Goal: Task Accomplishment & Management: Use online tool/utility

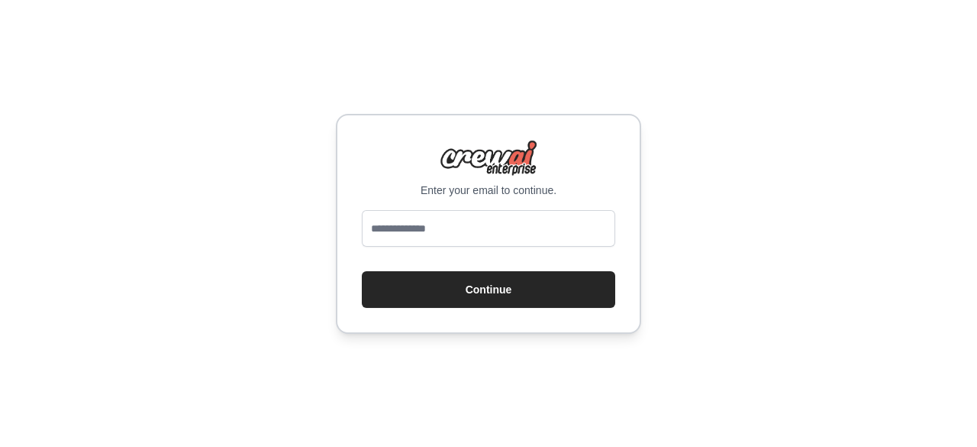
click at [504, 222] on input "email" at bounding box center [488, 228] width 253 height 37
click at [563, 163] on div "Enter your email to continue." at bounding box center [488, 169] width 253 height 58
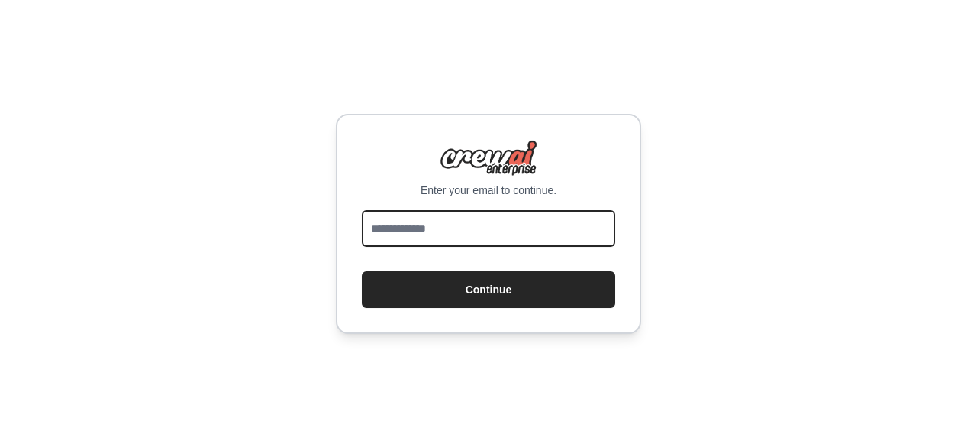
click at [496, 239] on input "email" at bounding box center [488, 228] width 253 height 37
type input "**********"
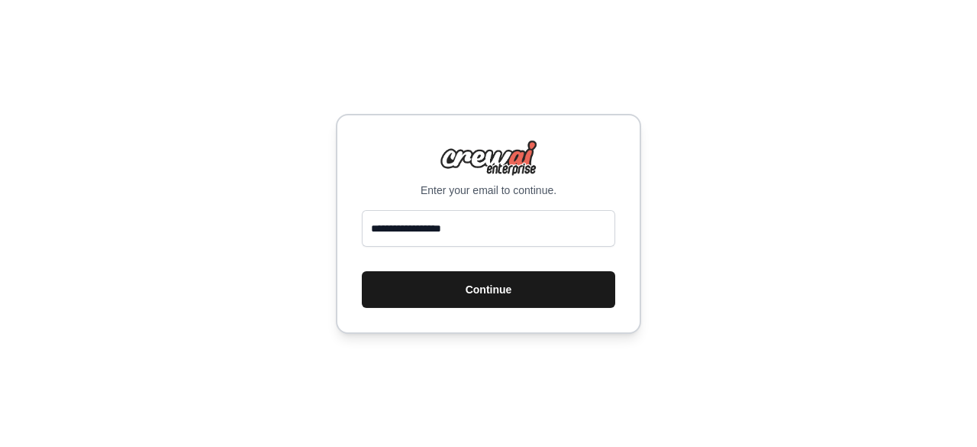
click at [493, 292] on button "Continue" at bounding box center [488, 289] width 253 height 37
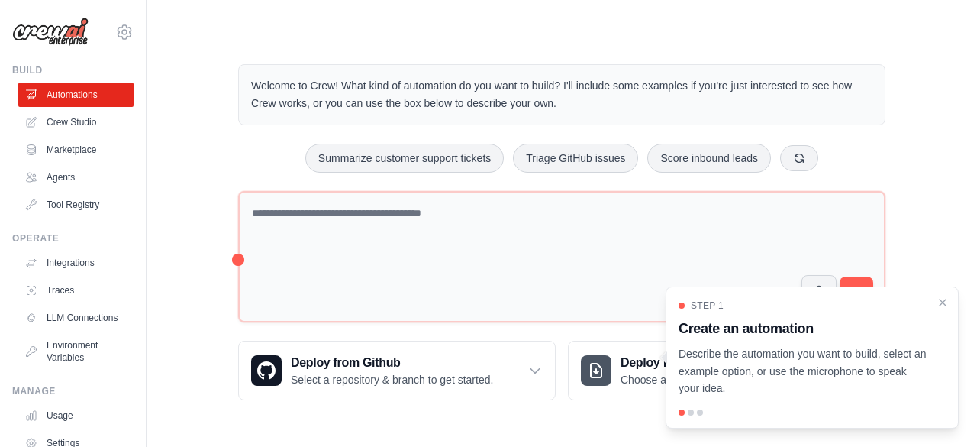
click at [209, 127] on div "Welcome to Crew! What kind of automation do you want to build? I'll include som…" at bounding box center [562, 232] width 782 height 385
drag, startPoint x: 945, startPoint y: 305, endPoint x: 803, endPoint y: 362, distance: 153.1
click at [809, 363] on div "Step 1 Create an automation Describe the automation you want to build, select a…" at bounding box center [812, 357] width 293 height 142
click at [713, 383] on p "Describe the automation you want to build, select an example option, or use the…" at bounding box center [803, 371] width 249 height 52
click at [689, 410] on div at bounding box center [691, 412] width 6 height 6
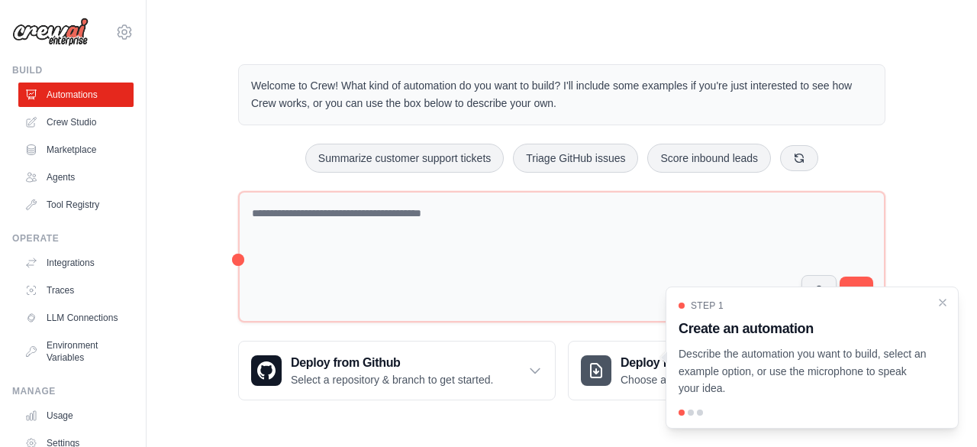
click at [690, 415] on div at bounding box center [691, 412] width 6 height 6
click at [692, 415] on div at bounding box center [691, 412] width 6 height 6
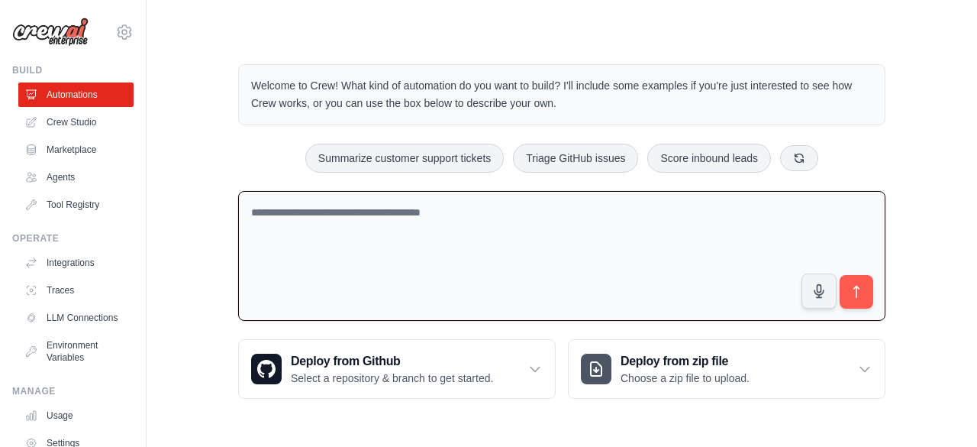
drag, startPoint x: 560, startPoint y: 265, endPoint x: 710, endPoint y: 263, distance: 149.7
click at [561, 265] on textarea at bounding box center [561, 256] width 647 height 131
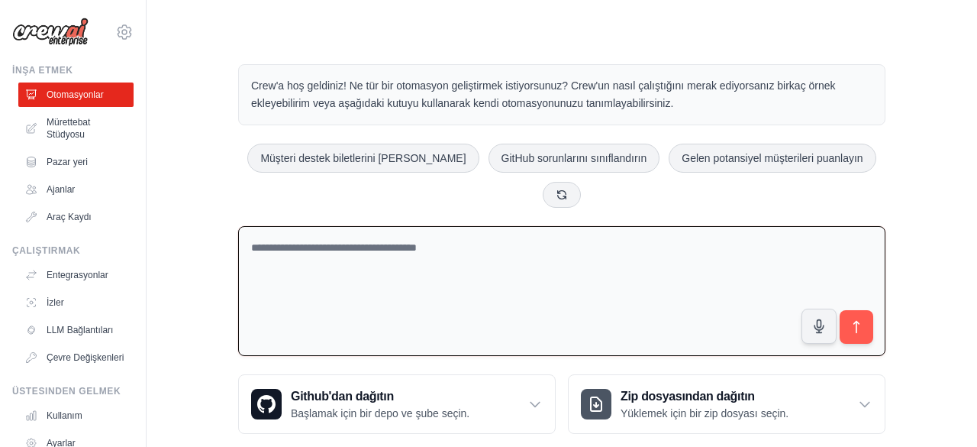
click at [219, 106] on div "Crew'a hoş geldiniz! Ne tür bir otomasyon geliştirmek istiyorsunuz? Crew'un nas…" at bounding box center [562, 249] width 782 height 418
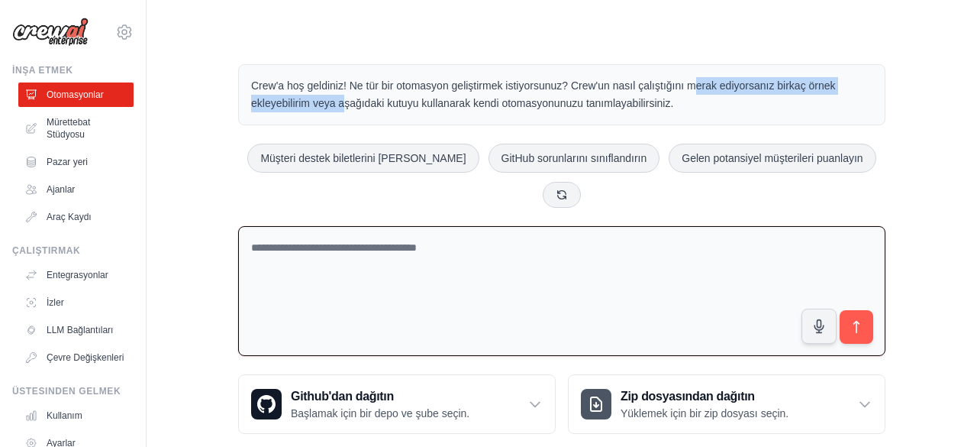
drag, startPoint x: 276, startPoint y: 98, endPoint x: 633, endPoint y: 89, distance: 356.7
click at [633, 89] on font "Crew'a hoş geldiniz! Ne tür bir otomasyon geliştirmek istiyorsunuz? Crew'un nas…" at bounding box center [543, 94] width 585 height 30
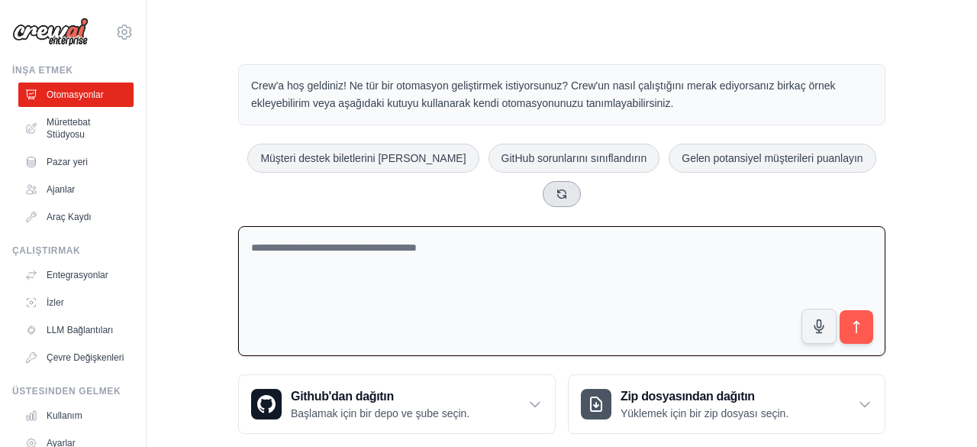
click at [568, 188] on icon at bounding box center [562, 194] width 12 height 12
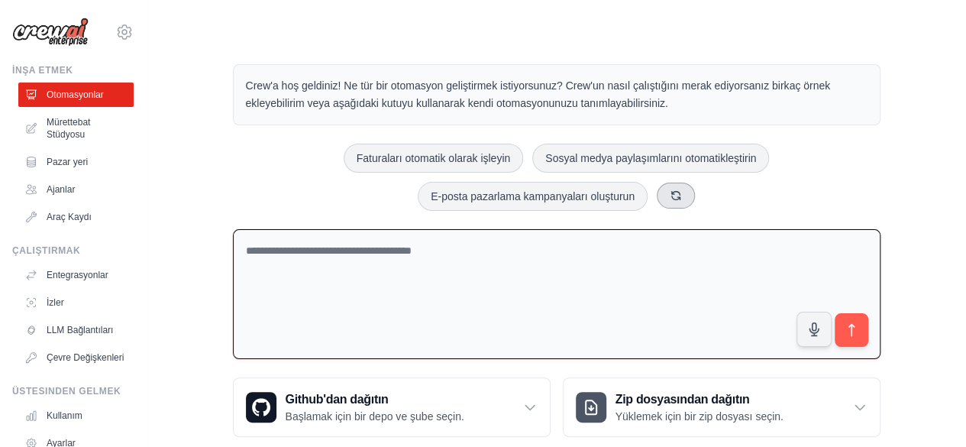
click at [681, 192] on icon at bounding box center [676, 195] width 12 height 12
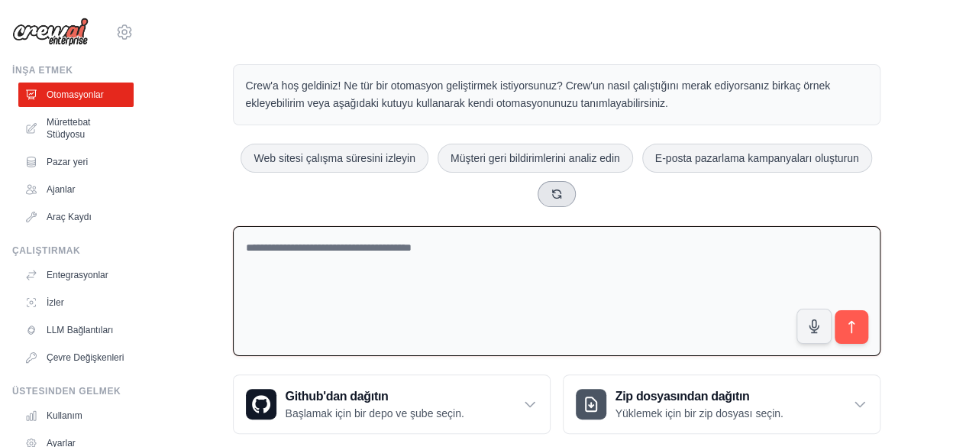
click at [555, 192] on icon at bounding box center [556, 194] width 12 height 12
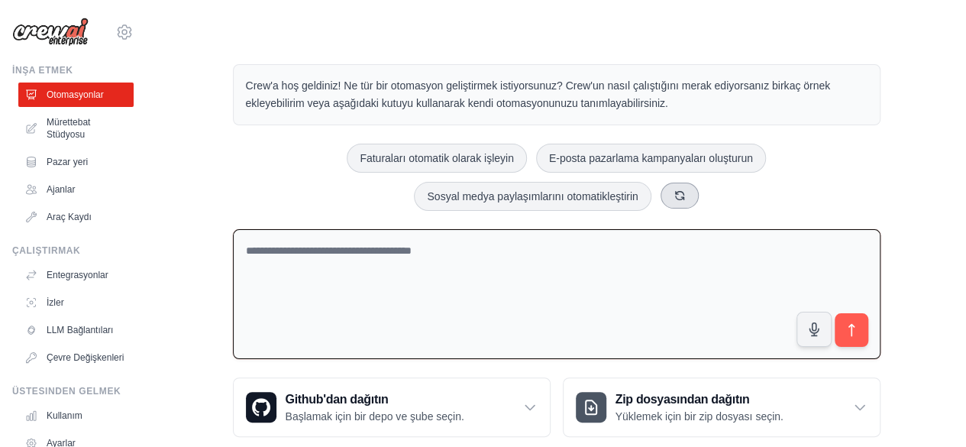
click at [683, 195] on icon at bounding box center [679, 195] width 8 height 8
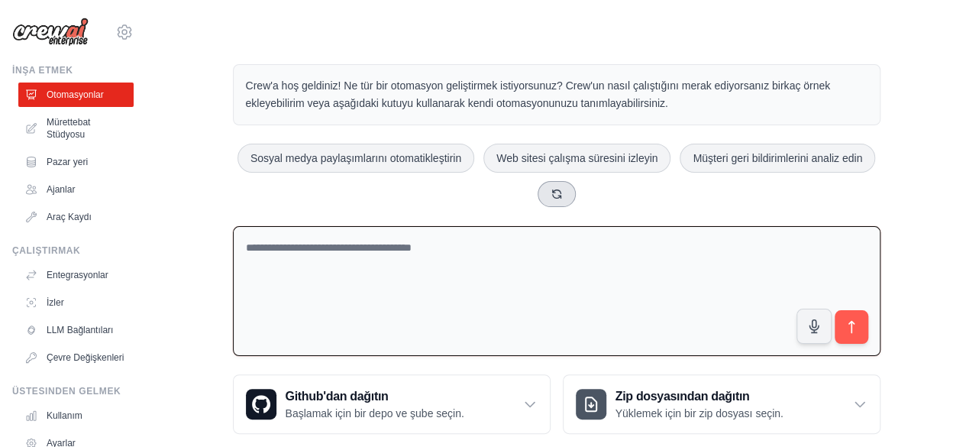
click at [549, 188] on button at bounding box center [557, 194] width 38 height 26
click at [564, 189] on button at bounding box center [557, 194] width 38 height 26
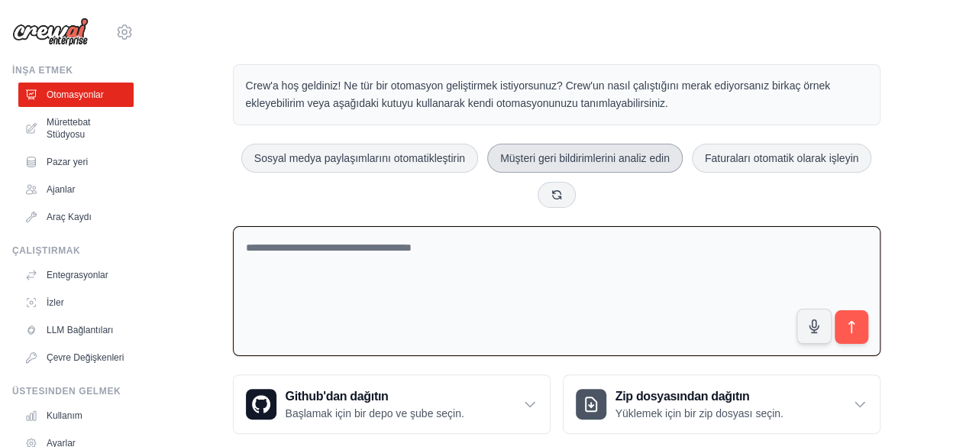
click at [571, 152] on font "Müşteri geri bildirimlerini analiz edin" at bounding box center [584, 158] width 169 height 12
type textarea "**********"
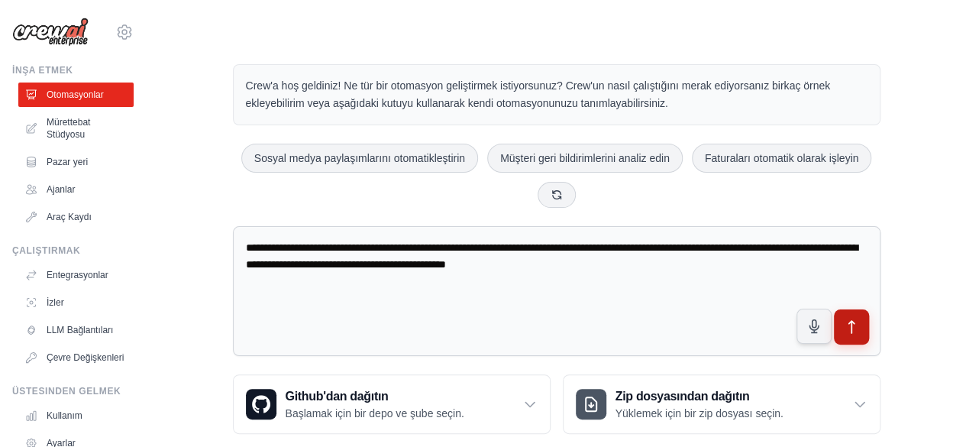
click at [860, 329] on button "submit" at bounding box center [850, 326] width 35 height 35
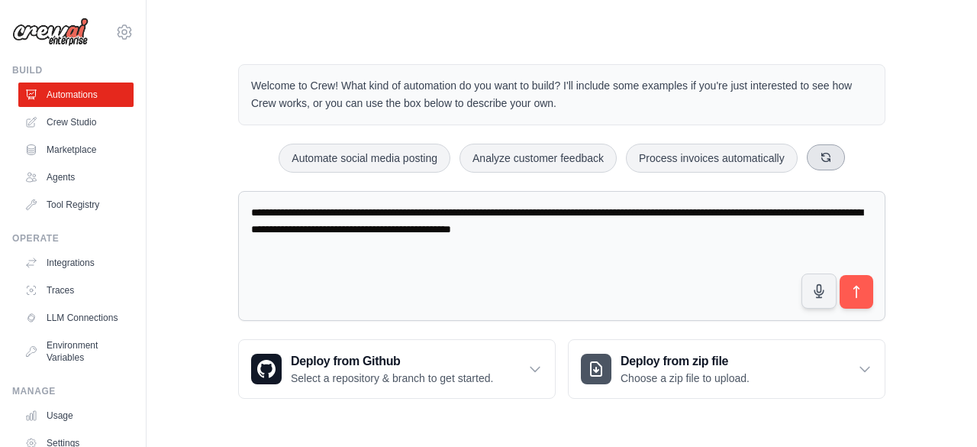
click at [829, 161] on icon at bounding box center [826, 157] width 12 height 12
click at [818, 163] on button at bounding box center [808, 157] width 38 height 26
click at [825, 149] on button at bounding box center [826, 157] width 38 height 26
drag, startPoint x: 820, startPoint y: 154, endPoint x: 779, endPoint y: 206, distance: 66.3
click at [816, 158] on button at bounding box center [812, 158] width 38 height 26
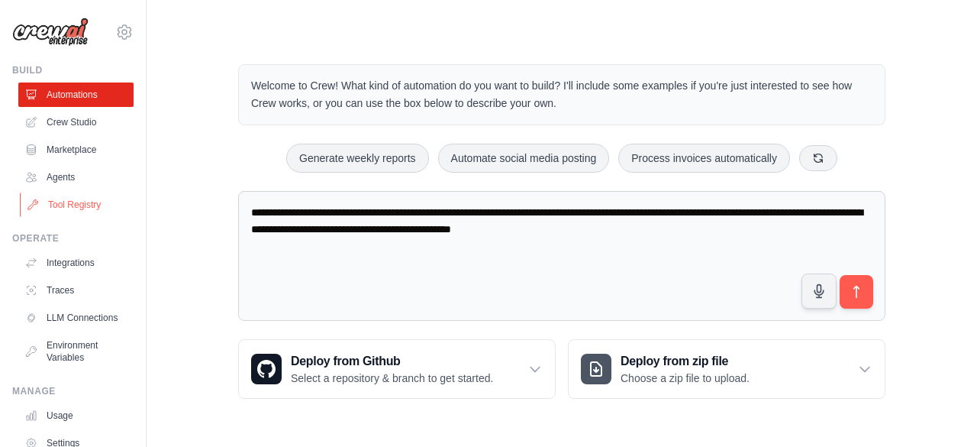
drag, startPoint x: 731, startPoint y: 241, endPoint x: 61, endPoint y: 209, distance: 671.1
click at [61, 209] on div "medipa@hotmail.com Settings Build Automations Crew Studio" at bounding box center [488, 219] width 977 height 438
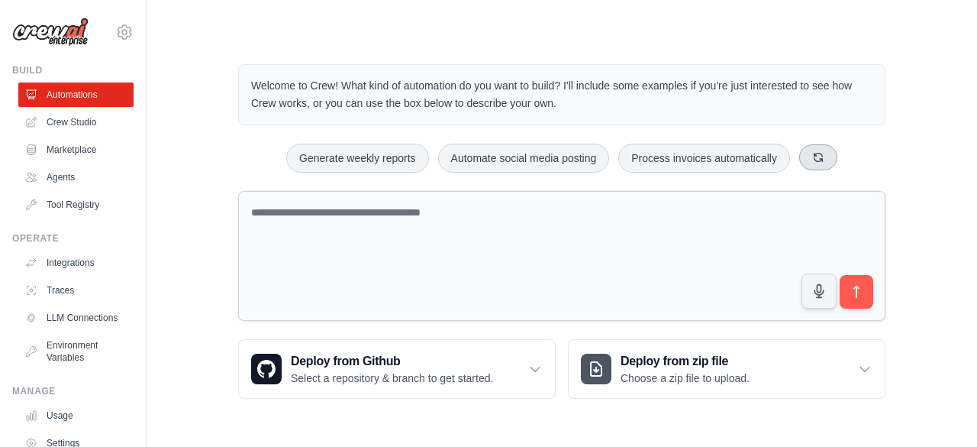
click at [815, 160] on icon at bounding box center [819, 157] width 8 height 8
click at [815, 160] on div "Generate weekly reports Analyze customer feedback Monitor website uptime" at bounding box center [561, 158] width 647 height 29
click at [789, 157] on icon at bounding box center [793, 157] width 12 height 12
click at [804, 153] on icon at bounding box center [810, 157] width 12 height 12
drag, startPoint x: 928, startPoint y: 47, endPoint x: 644, endPoint y: 128, distance: 294.8
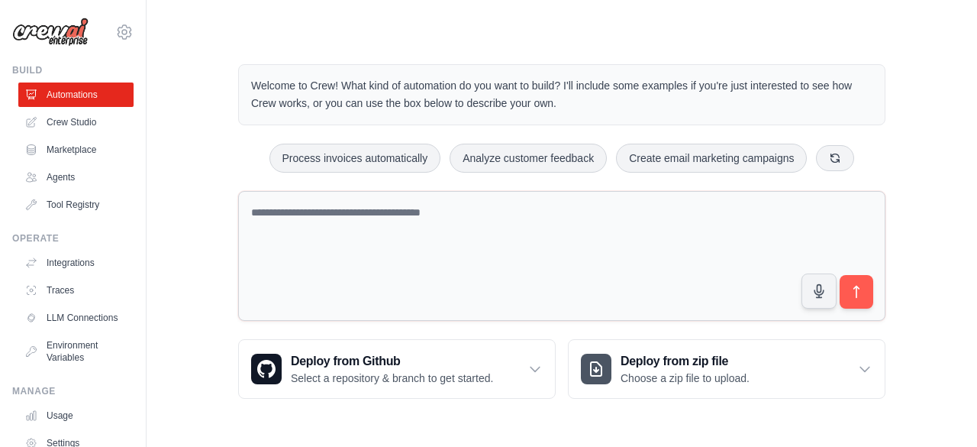
click at [644, 128] on div "Welcome to Crew! What kind of automation do you want to build? I'll include som…" at bounding box center [562, 231] width 684 height 383
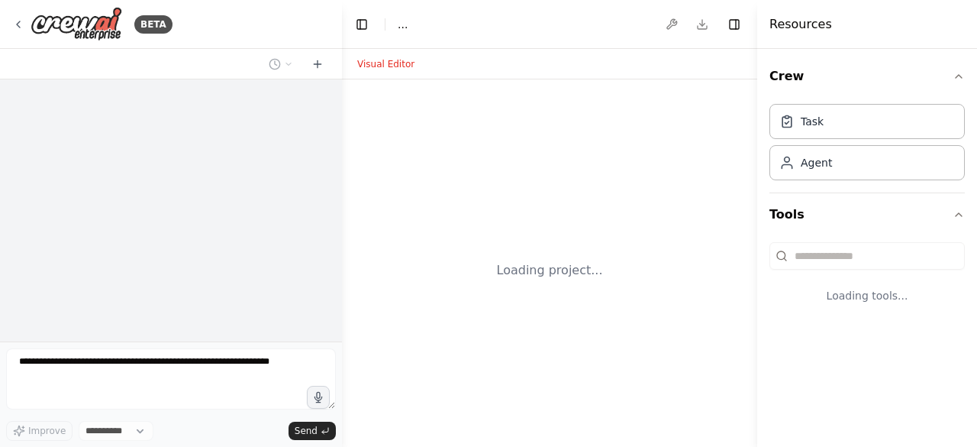
select select "****"
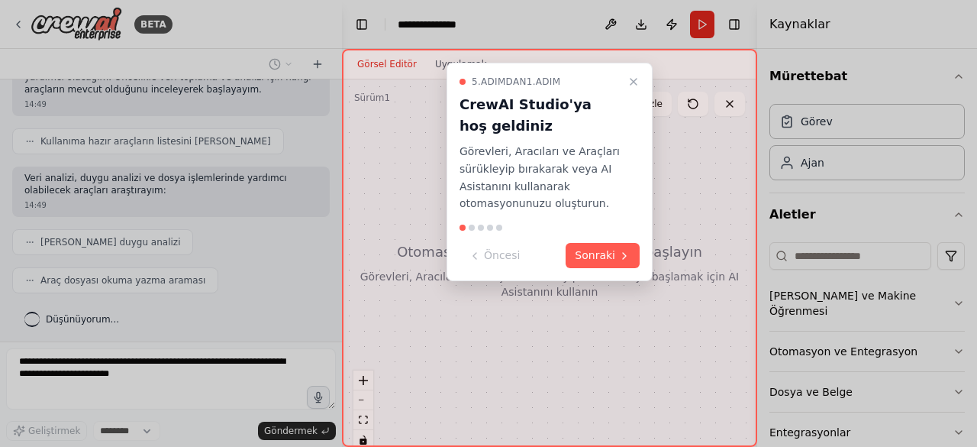
scroll to position [189, 0]
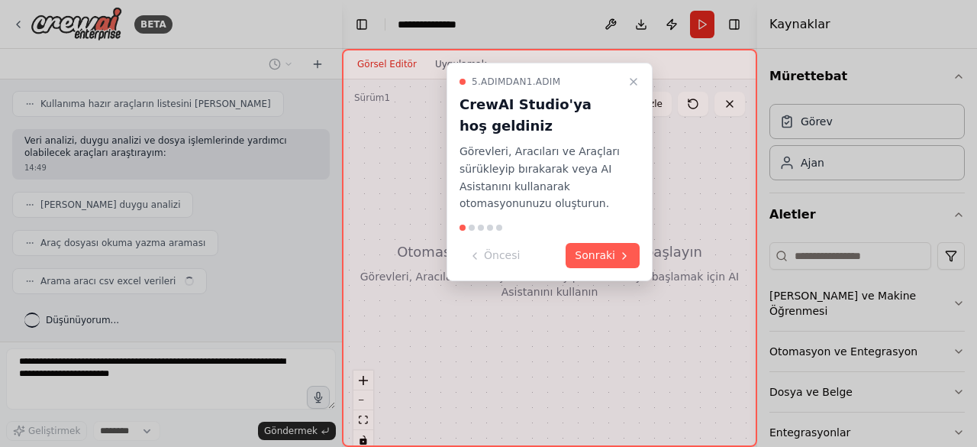
click at [473, 229] on div at bounding box center [472, 227] width 6 height 6
click at [596, 253] on font "Sonraki" at bounding box center [595, 255] width 40 height 12
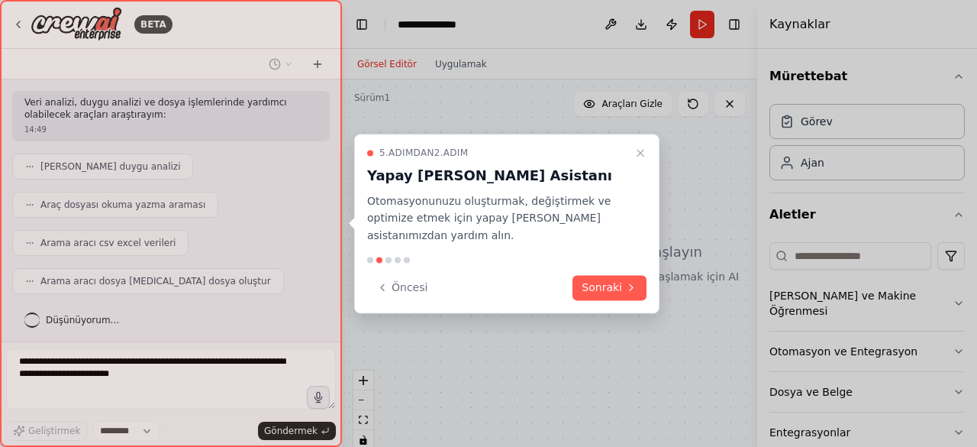
scroll to position [265, 0]
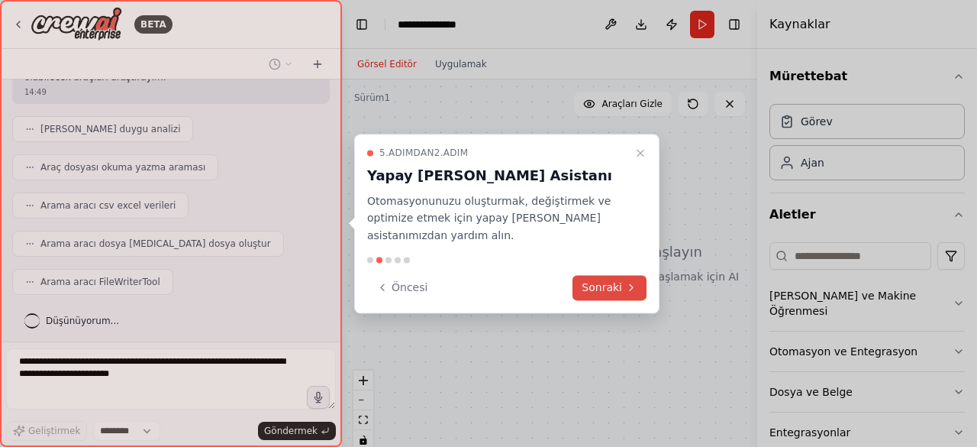
click at [615, 281] on font "Sonraki" at bounding box center [602, 287] width 40 height 12
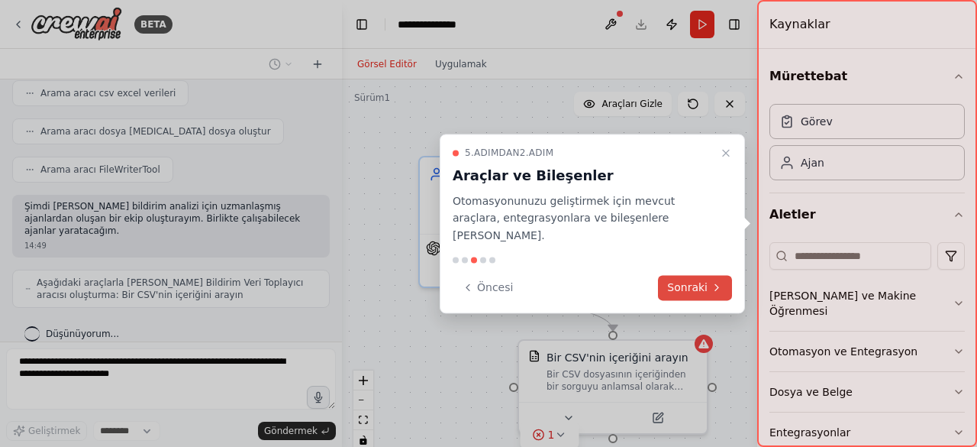
scroll to position [428, 0]
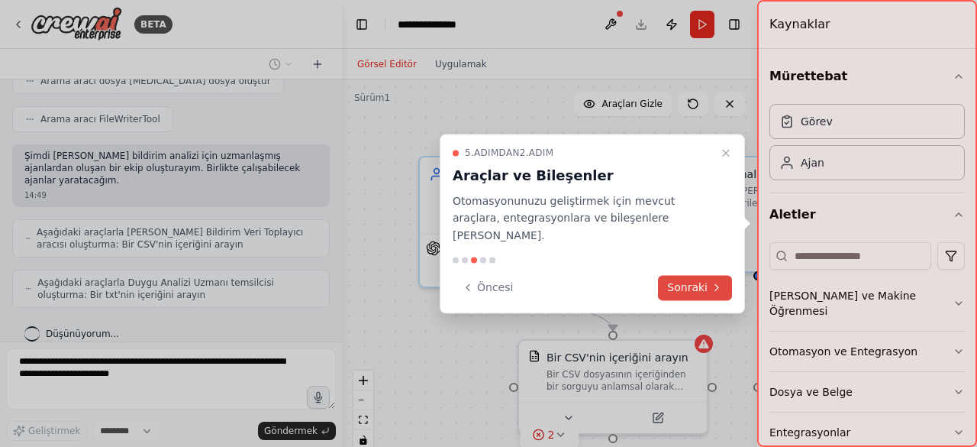
click at [699, 281] on font "Sonraki" at bounding box center [687, 287] width 40 height 12
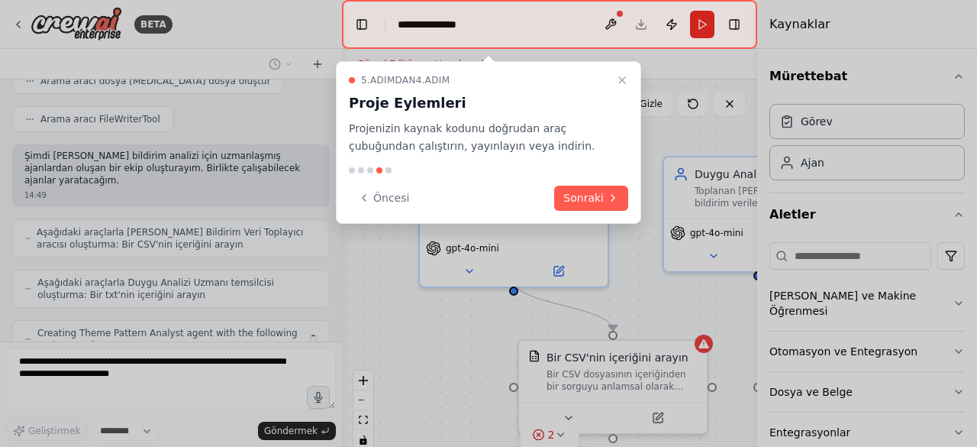
scroll to position [477, 0]
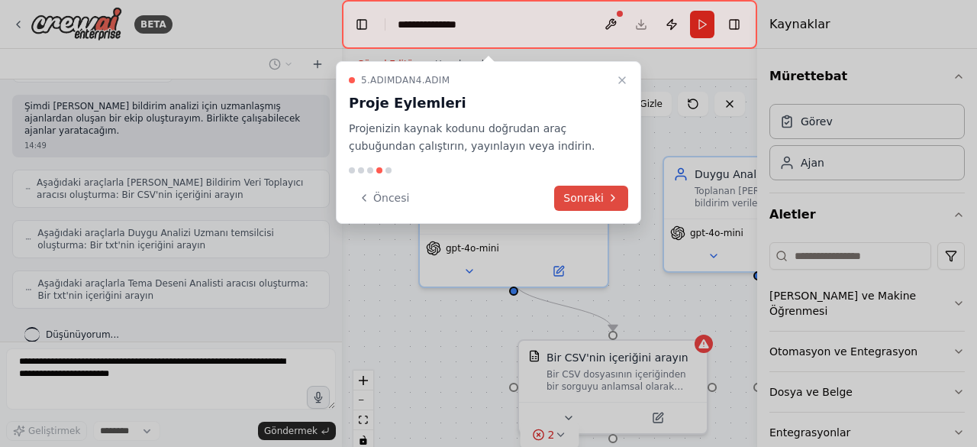
click at [580, 195] on font "Sonraki" at bounding box center [583, 198] width 40 height 12
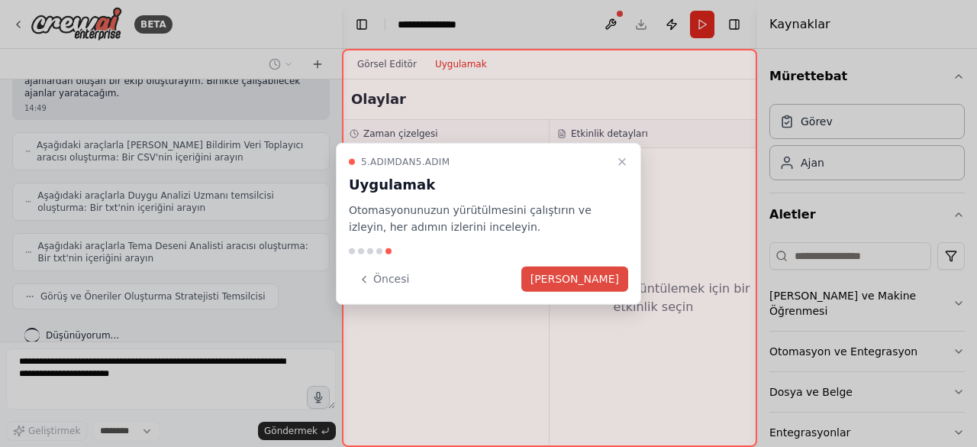
scroll to position [603, 0]
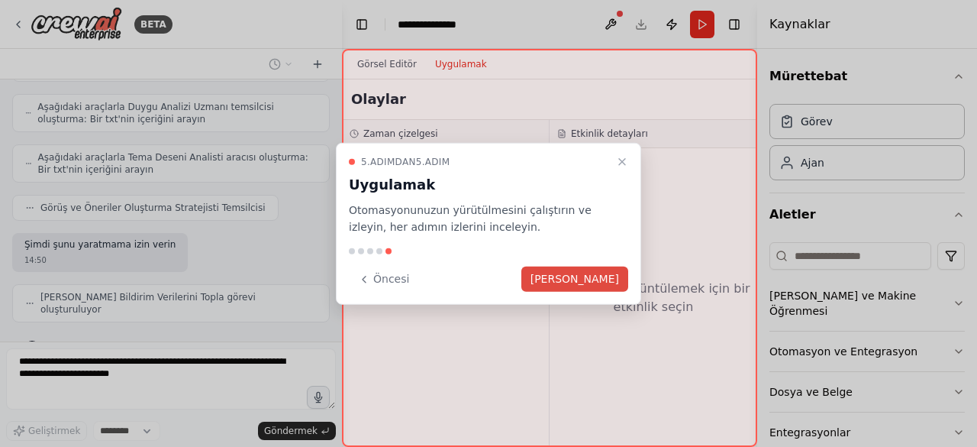
click at [573, 276] on font "Sona ermek" at bounding box center [575, 279] width 89 height 12
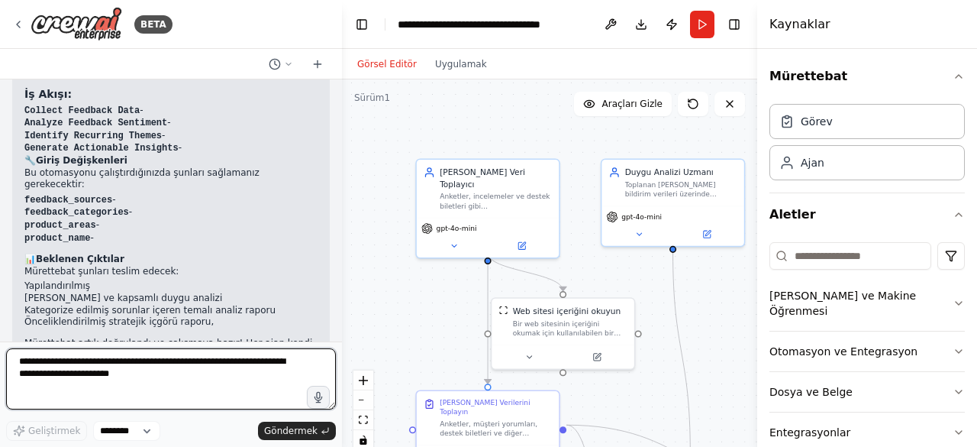
scroll to position [1804, 0]
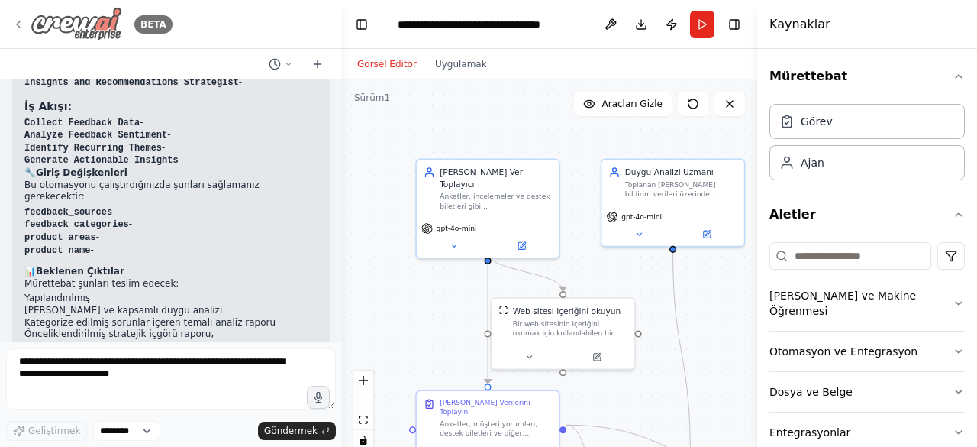
click at [20, 29] on icon at bounding box center [18, 24] width 12 height 12
